Goal: Task Accomplishment & Management: Use online tool/utility

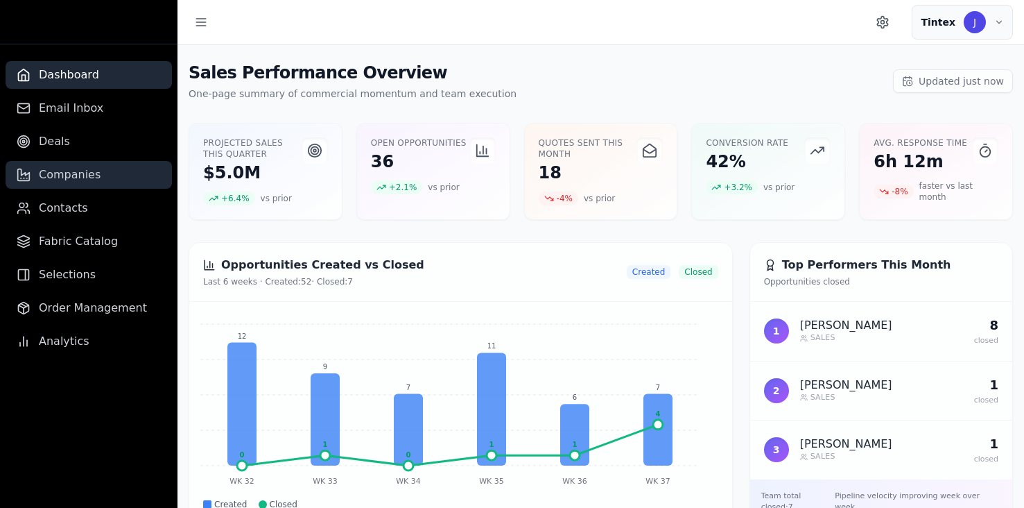
click at [65, 175] on span "Companies" at bounding box center [70, 174] width 62 height 17
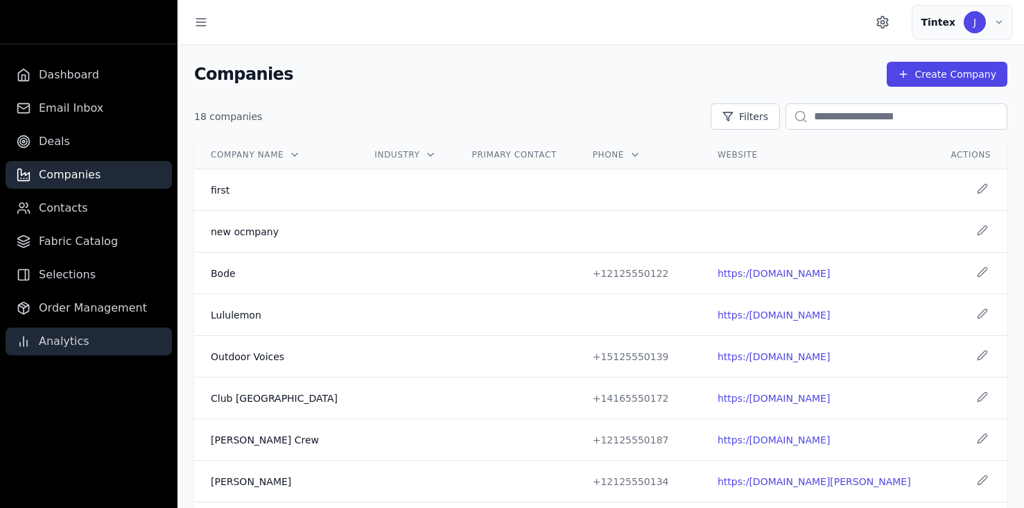
click at [66, 345] on span "Analytics" at bounding box center [64, 341] width 51 height 17
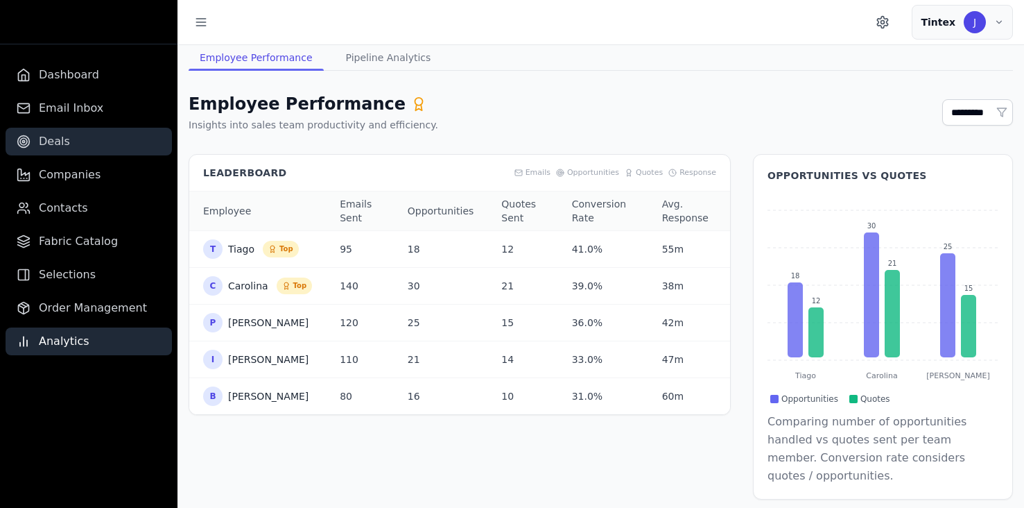
click at [79, 136] on link "Deals" at bounding box center [89, 142] width 166 height 28
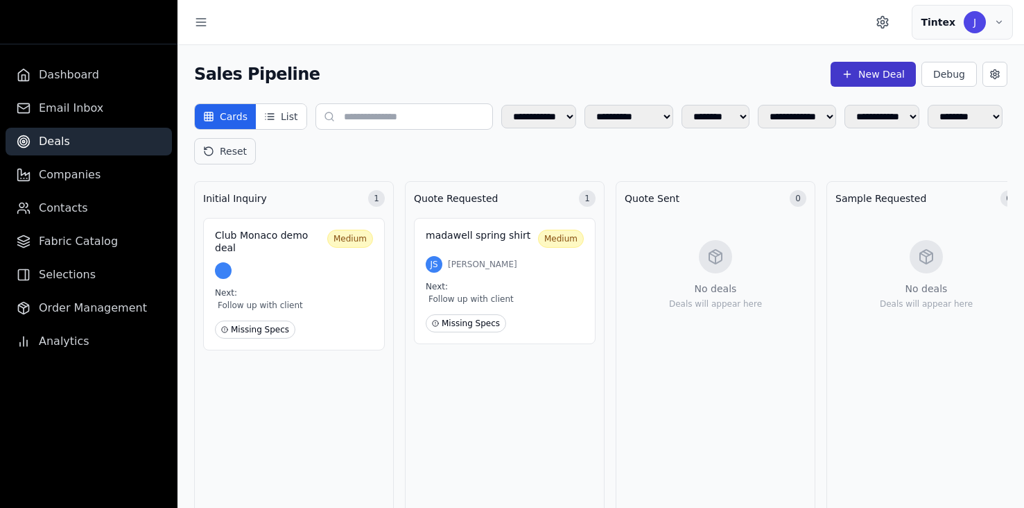
click at [889, 71] on button "New Deal" at bounding box center [873, 74] width 85 height 25
select select "******"
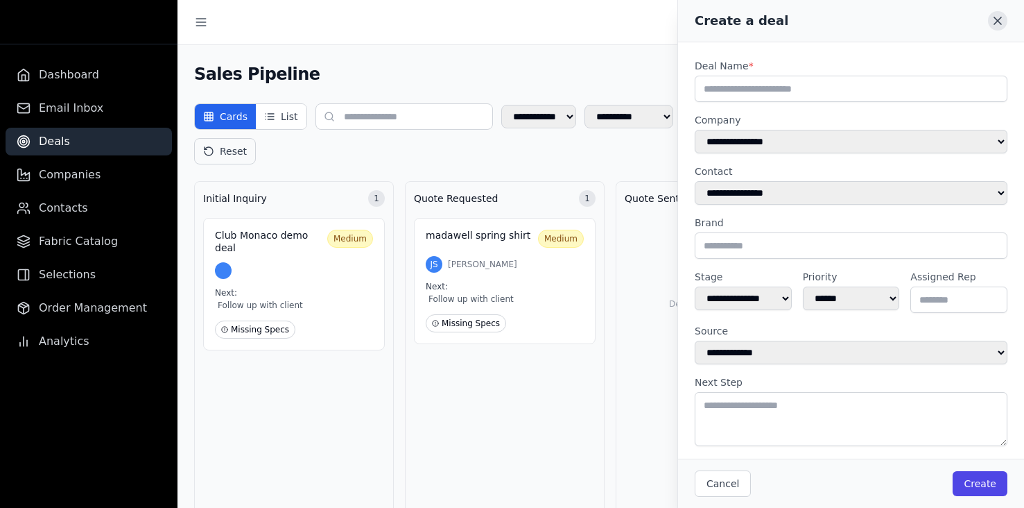
click at [998, 19] on icon at bounding box center [998, 20] width 7 height 7
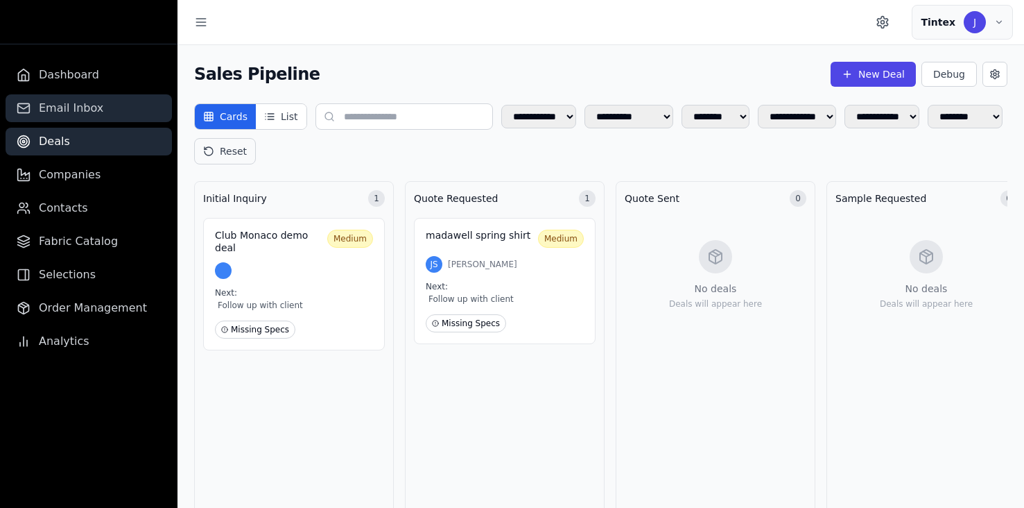
click at [70, 98] on link "Email Inbox" at bounding box center [89, 108] width 166 height 28
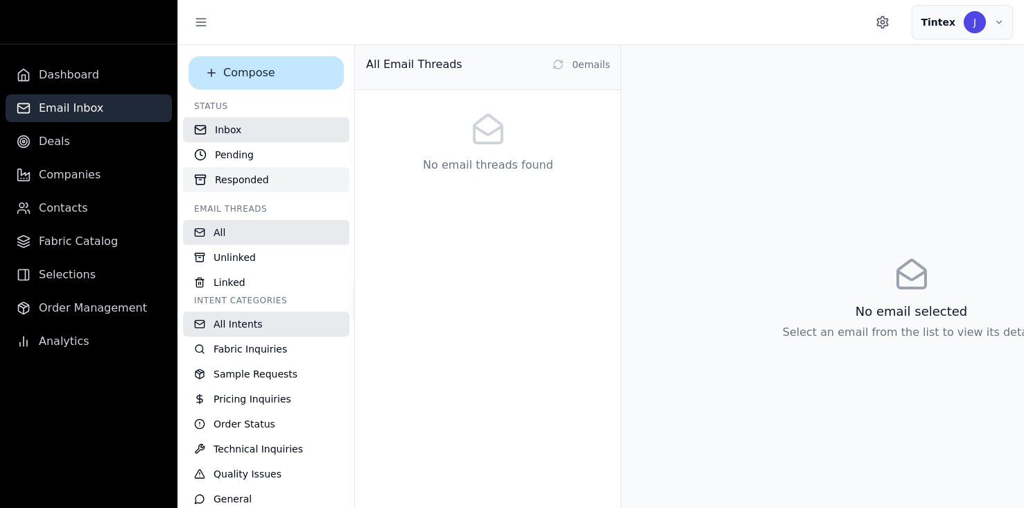
click at [275, 185] on button "Responded" at bounding box center [266, 179] width 166 height 25
